Goal: Find specific page/section: Find specific page/section

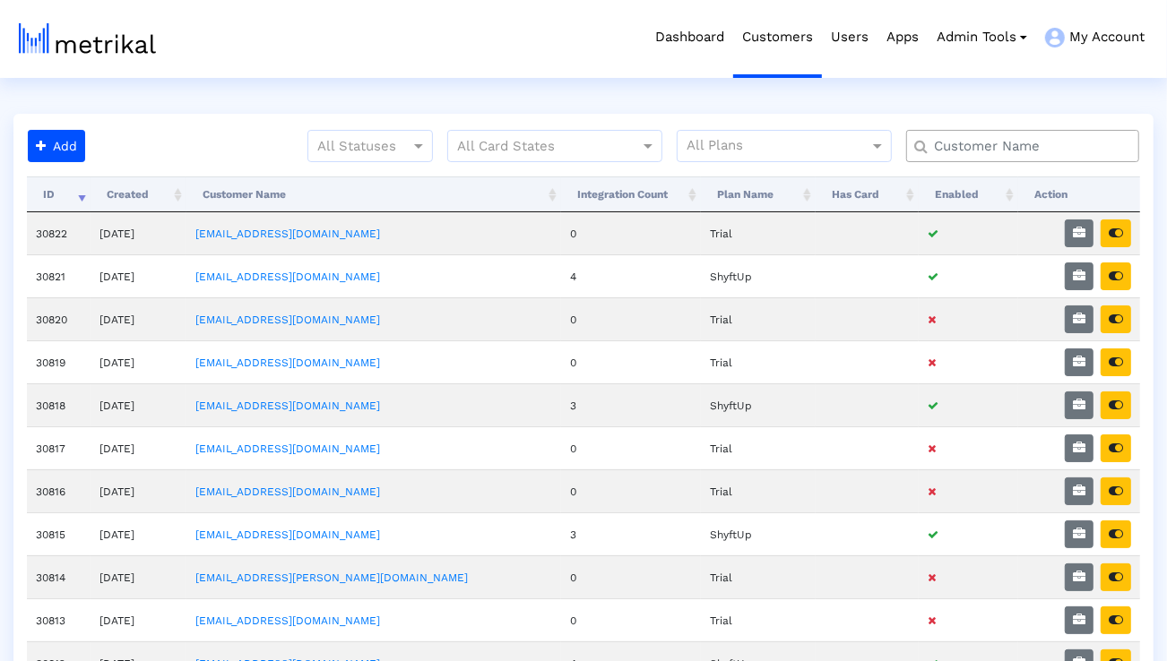
click at [956, 137] on input "text" at bounding box center [1026, 146] width 211 height 19
type input "talkspace"
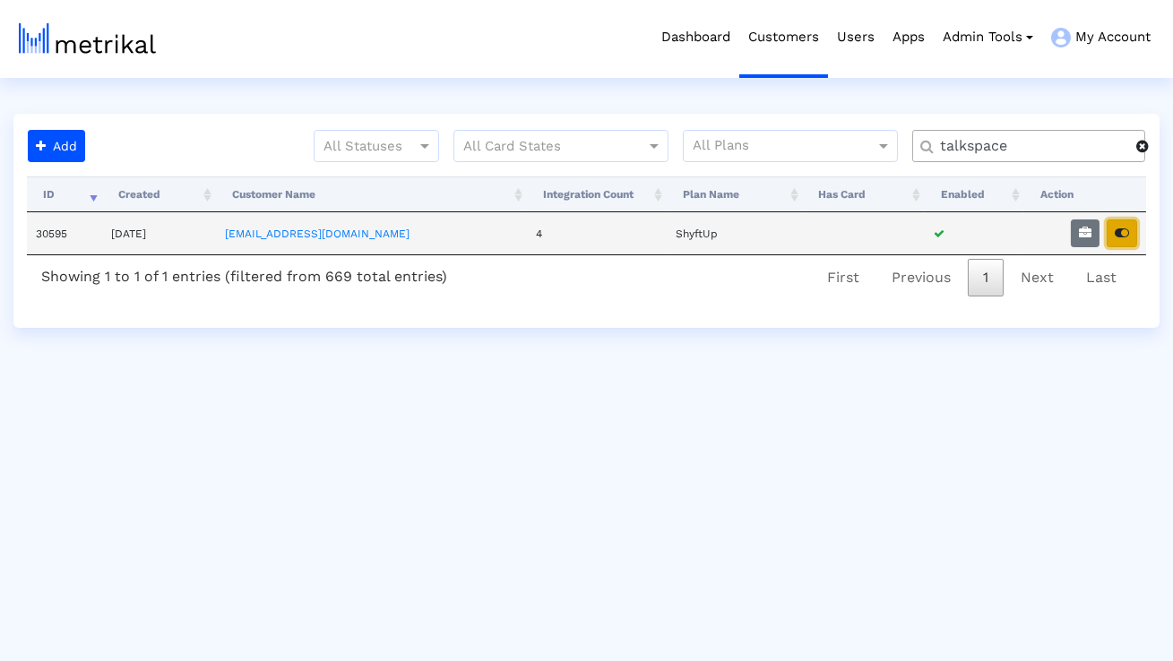
click at [1122, 238] on icon "button" at bounding box center [1122, 233] width 14 height 13
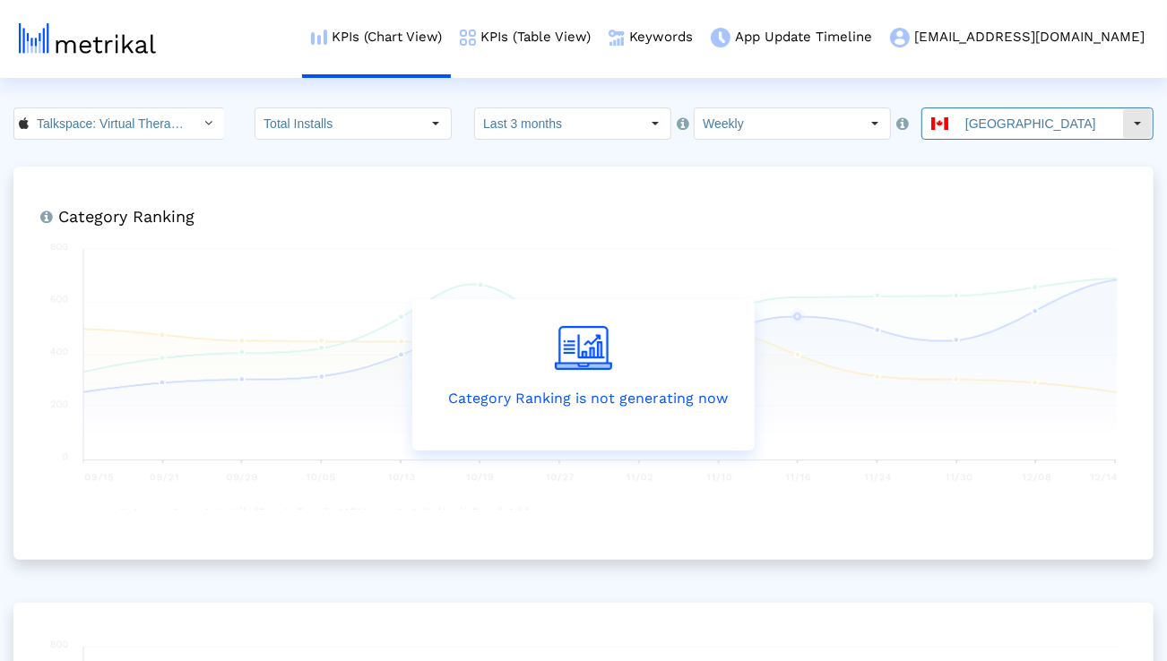
click at [1009, 136] on input "[GEOGRAPHIC_DATA]" at bounding box center [1039, 123] width 165 height 30
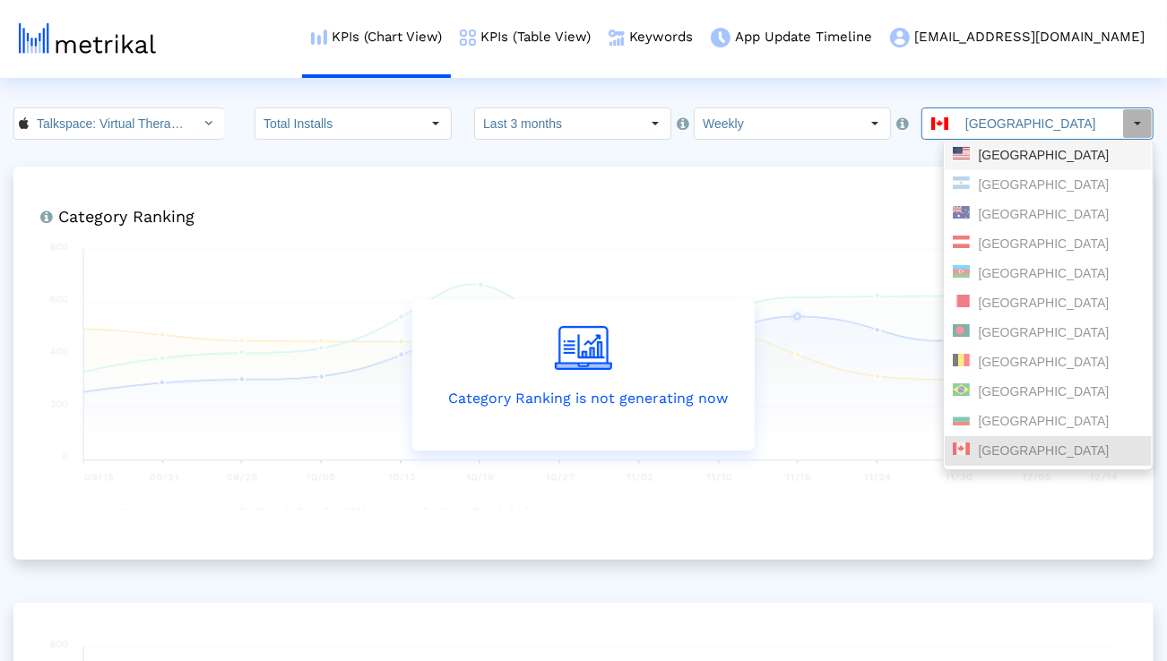
click at [993, 159] on div "United States" at bounding box center [1047, 155] width 191 height 17
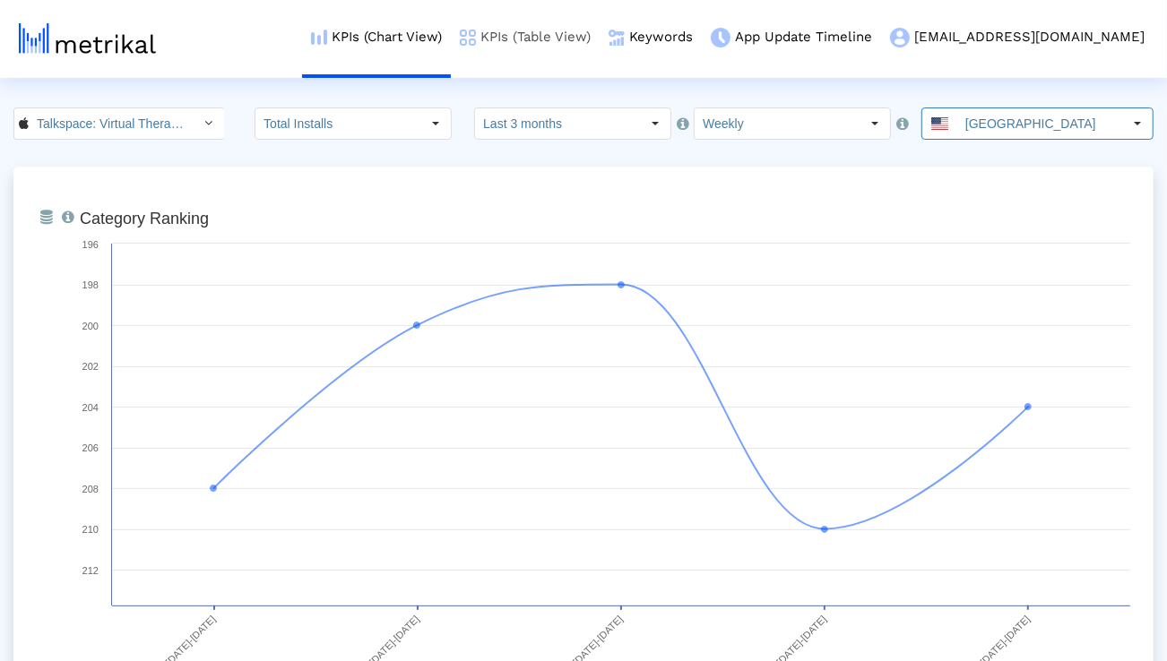
click at [599, 30] on link "KPIs (Table View)" at bounding box center [525, 37] width 149 height 74
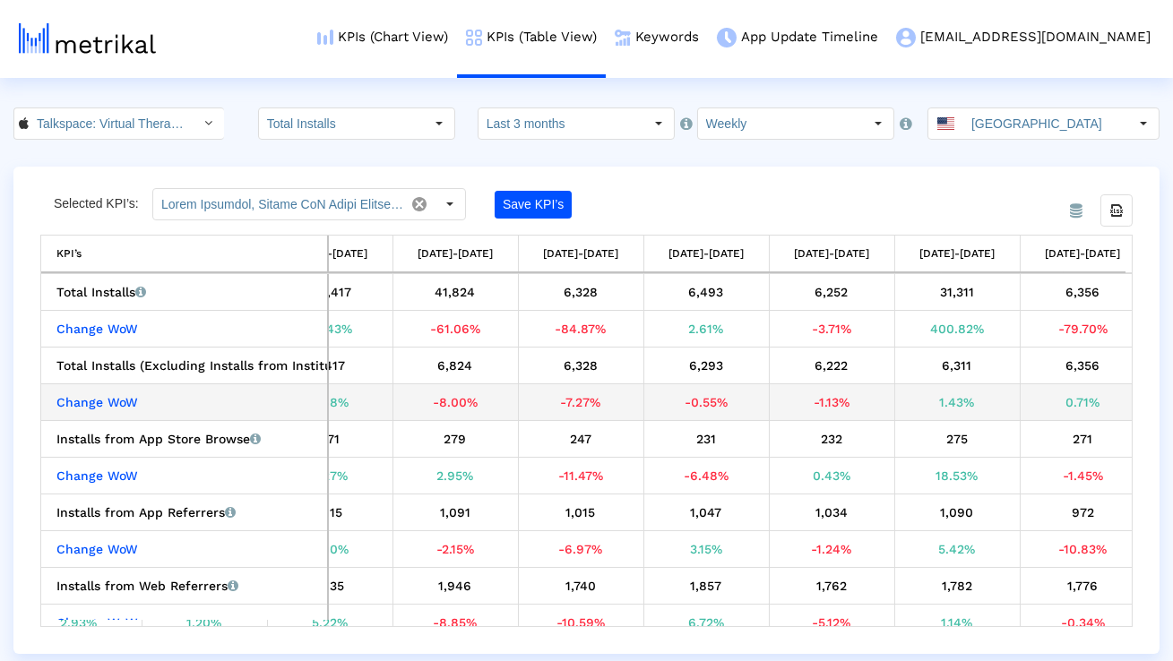
scroll to position [0, 832]
